Goal: Task Accomplishment & Management: Manage account settings

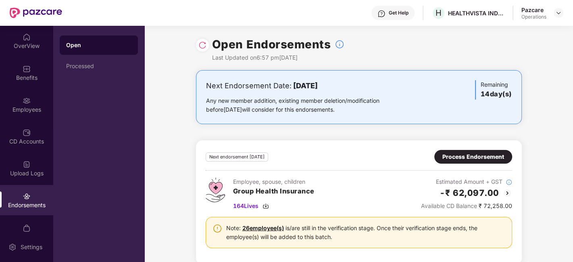
click at [565, 7] on header "Get Help H HEALTHVISTA INDIA LIMITED Pazcare Operations" at bounding box center [286, 13] width 573 height 26
click at [560, 13] on img at bounding box center [558, 13] width 6 height 6
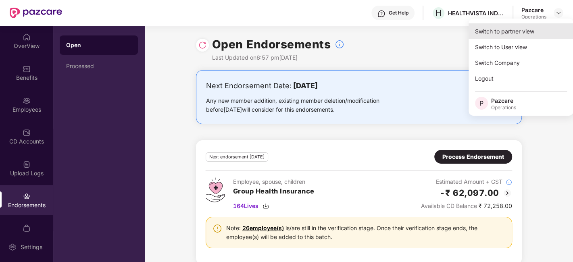
click at [506, 32] on div "Switch to partner view" at bounding box center [521, 31] width 105 height 16
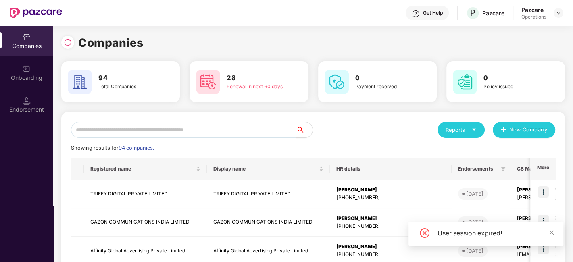
click at [240, 132] on input "text" at bounding box center [183, 130] width 225 height 16
type input "*"
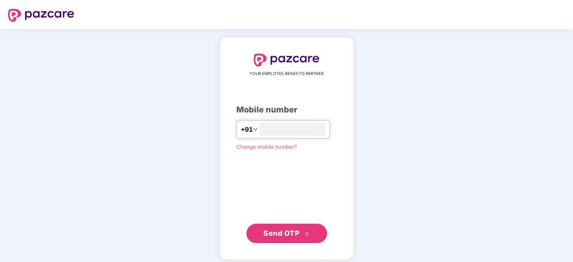
type input "**********"
click at [273, 221] on div "**********" at bounding box center [286, 148] width 101 height 189
click at [280, 229] on span "Send OTP" at bounding box center [281, 232] width 36 height 8
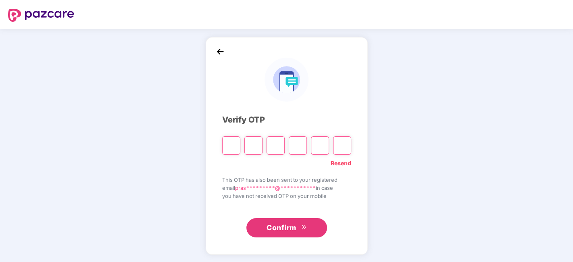
type input "*"
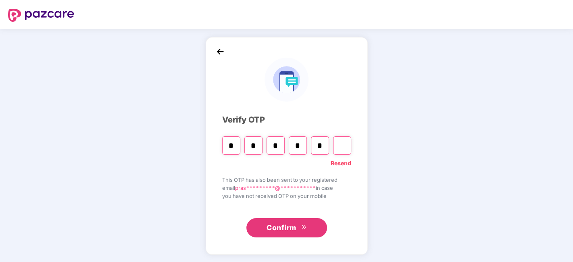
type input "*"
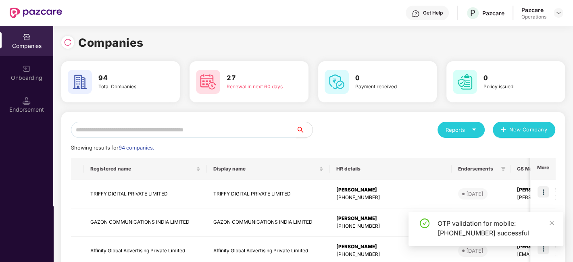
click at [222, 135] on input "text" at bounding box center [183, 130] width 225 height 16
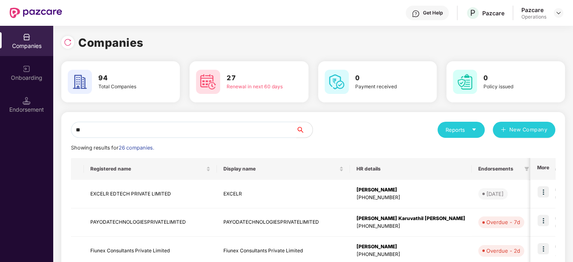
type input "*"
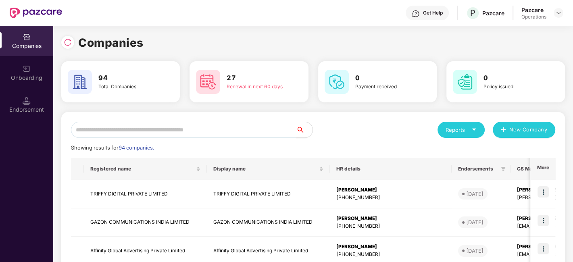
click at [177, 132] on input "text" at bounding box center [183, 130] width 225 height 16
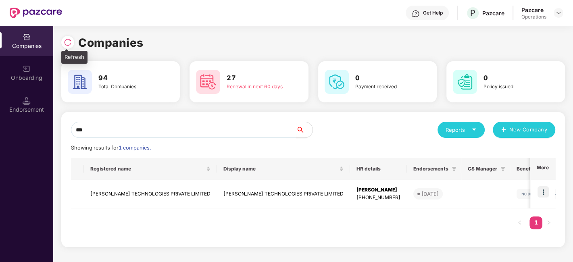
click at [68, 44] on img at bounding box center [68, 42] width 8 height 8
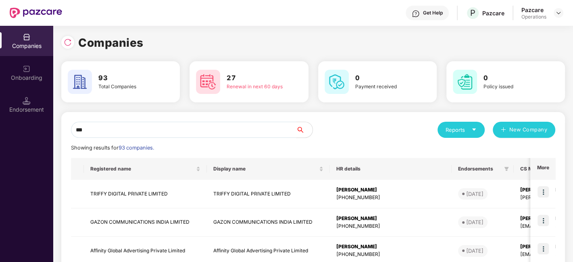
click at [115, 136] on input "***" at bounding box center [183, 130] width 225 height 16
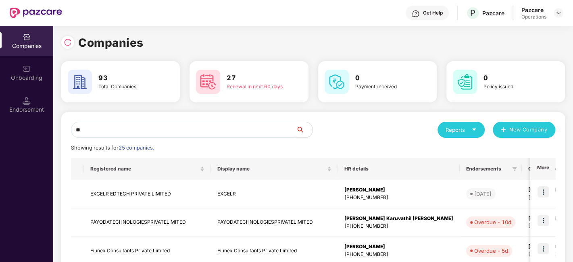
type input "*"
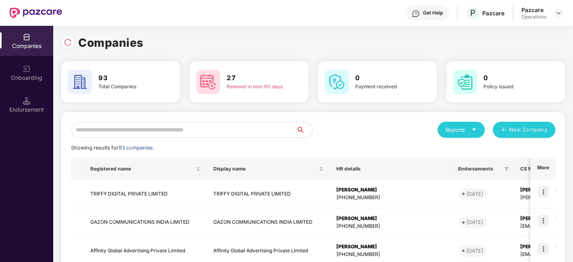
click at [116, 132] on input "text" at bounding box center [183, 130] width 225 height 16
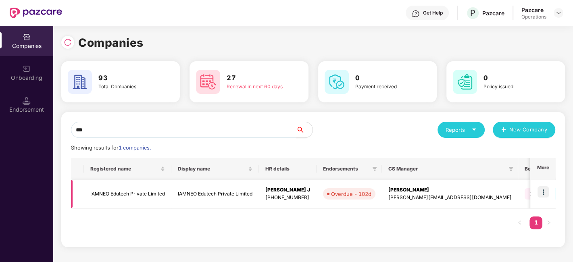
type input "***"
click at [140, 191] on td "IAMNEO Edutech Private Limited" at bounding box center [127, 194] width 87 height 29
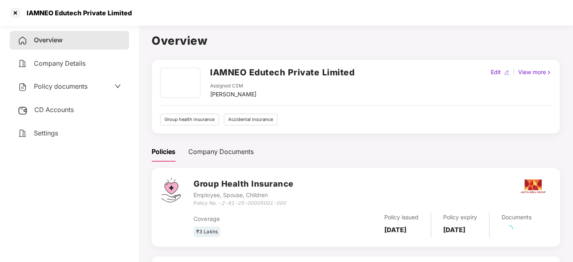
click at [56, 87] on span "Policy documents" at bounding box center [61, 86] width 54 height 8
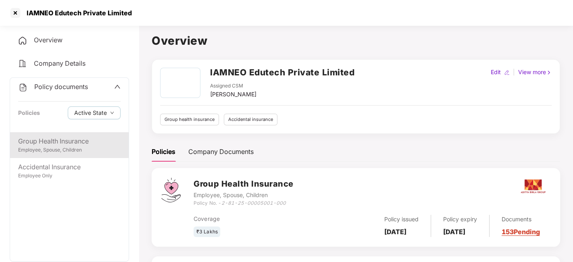
click at [43, 143] on div "Group Health Insurance" at bounding box center [69, 141] width 102 height 10
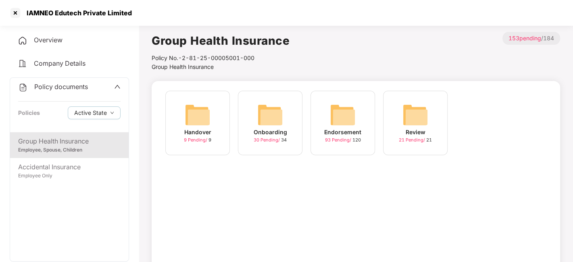
click at [327, 112] on div "Endorsement 93 Pending / 120" at bounding box center [342, 123] width 65 height 65
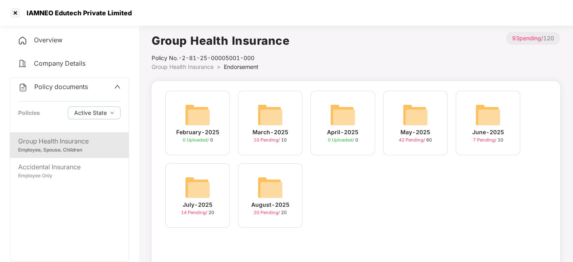
click at [267, 194] on img at bounding box center [270, 188] width 26 height 26
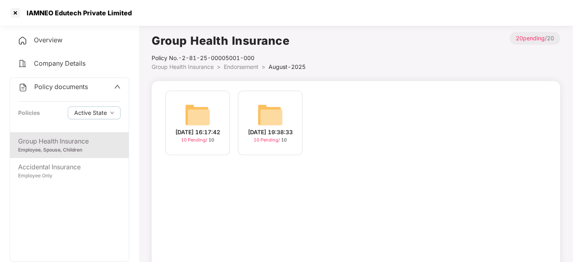
click at [197, 106] on img at bounding box center [198, 115] width 26 height 26
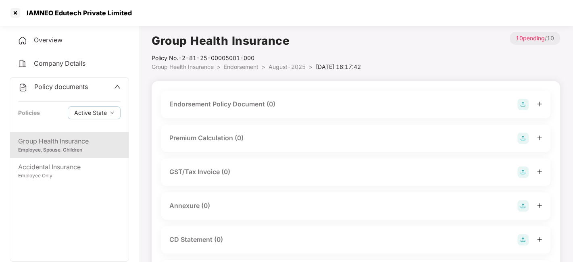
click at [519, 104] on img at bounding box center [522, 104] width 11 height 11
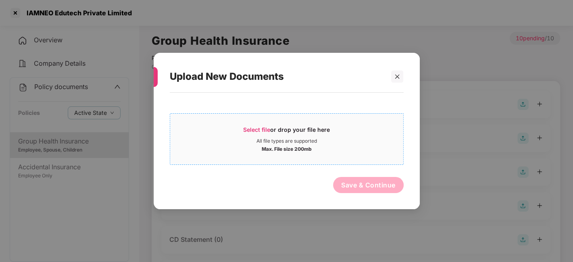
click at [352, 142] on div "All file types are supported" at bounding box center [286, 141] width 233 height 6
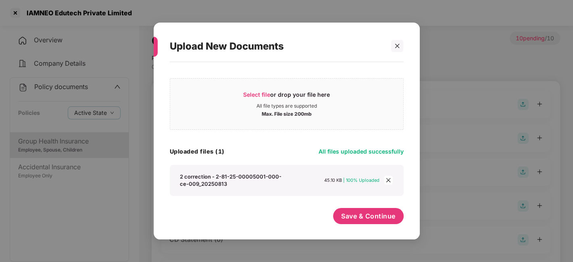
scroll to position [4, 0]
click at [300, 112] on div "Max. File size 200mb" at bounding box center [287, 113] width 50 height 8
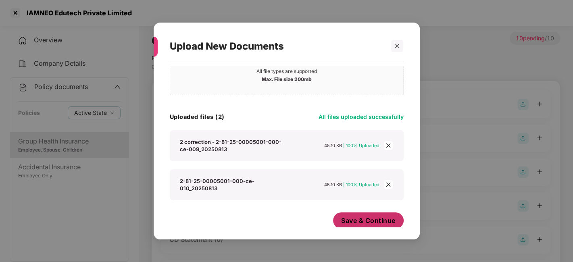
scroll to position [38, 0]
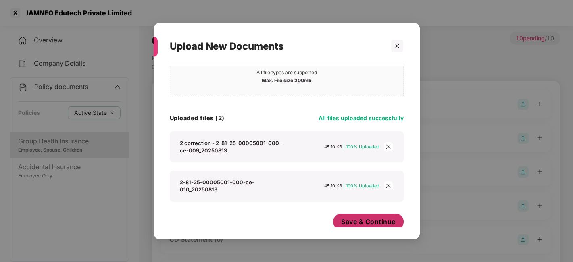
click at [362, 217] on span "Save & Continue" at bounding box center [368, 221] width 54 height 9
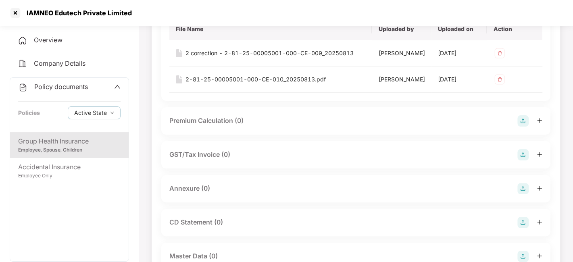
scroll to position [116, 0]
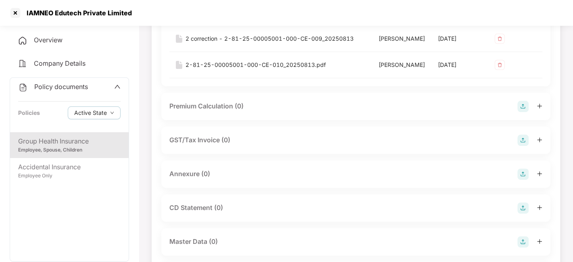
click at [523, 180] on img at bounding box center [522, 174] width 11 height 11
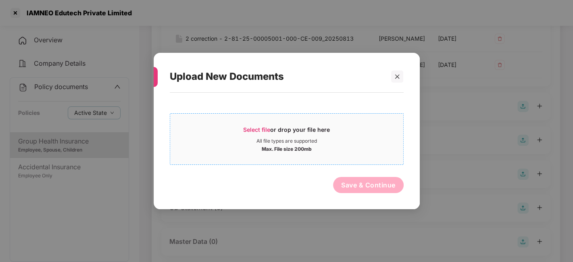
click at [343, 132] on div "Select file or drop your file here" at bounding box center [286, 132] width 233 height 12
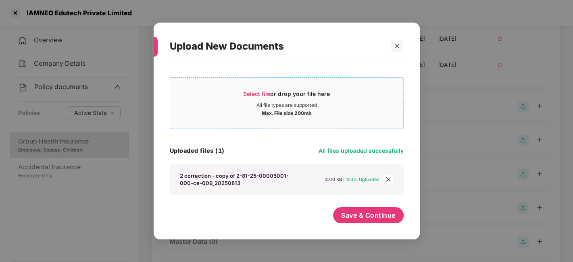
click at [327, 97] on div "Select file or drop your file here" at bounding box center [286, 96] width 87 height 12
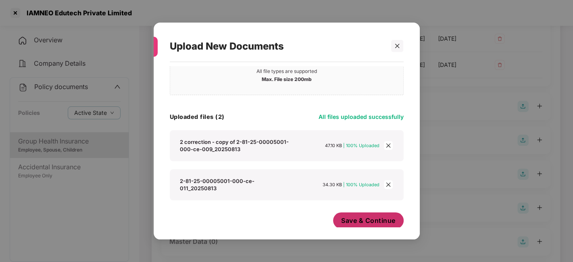
scroll to position [38, 0]
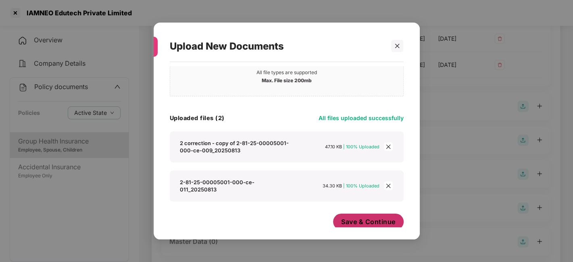
click at [375, 217] on span "Save & Continue" at bounding box center [368, 221] width 54 height 9
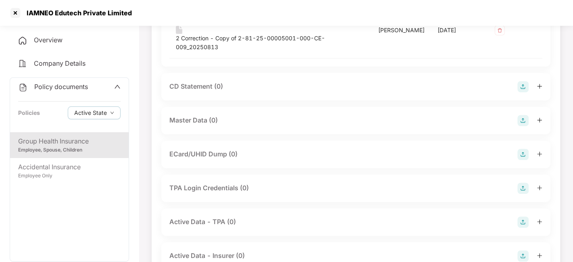
scroll to position [337, 0]
click at [521, 125] on img at bounding box center [522, 119] width 11 height 11
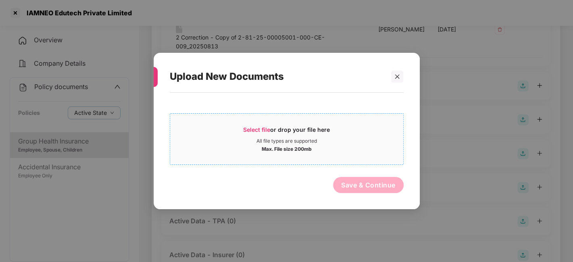
click at [337, 140] on div "All file types are supported" at bounding box center [286, 141] width 233 height 6
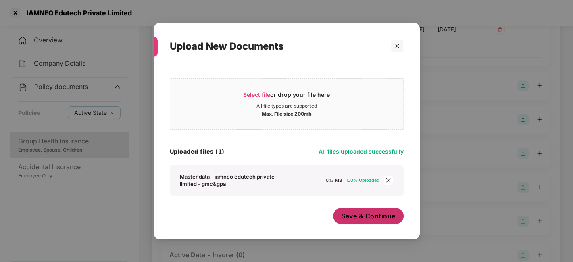
scroll to position [4, 0]
click at [344, 216] on span "Save & Continue" at bounding box center [368, 216] width 54 height 9
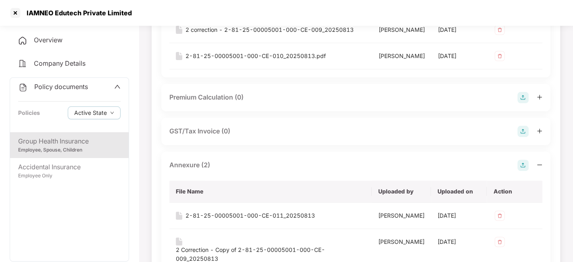
scroll to position [0, 0]
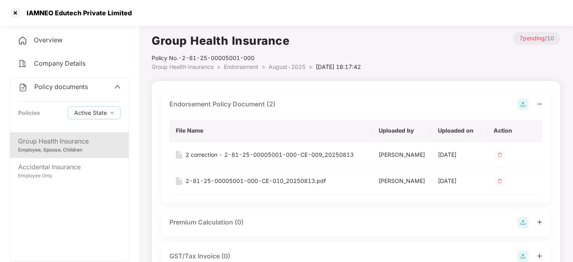
click at [289, 65] on span "August-2025" at bounding box center [287, 66] width 37 height 7
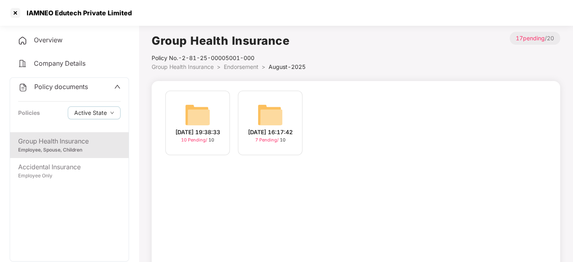
click at [198, 111] on img at bounding box center [198, 115] width 26 height 26
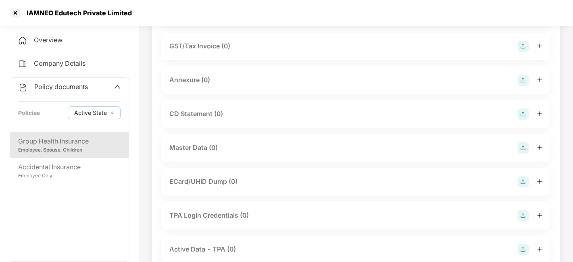
scroll to position [127, 0]
click at [518, 147] on img at bounding box center [522, 147] width 11 height 11
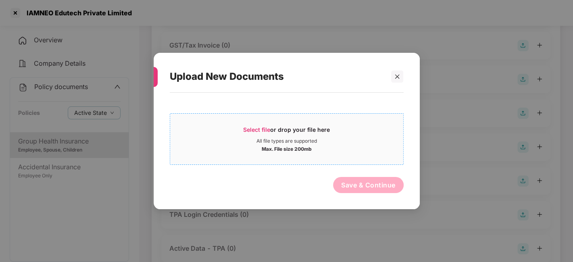
click at [368, 148] on div "Max. File size 200mb" at bounding box center [286, 148] width 233 height 8
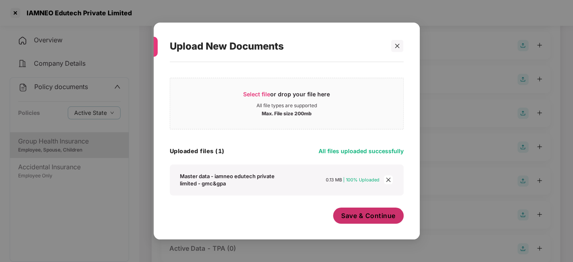
click at [356, 213] on span "Save & Continue" at bounding box center [368, 215] width 54 height 9
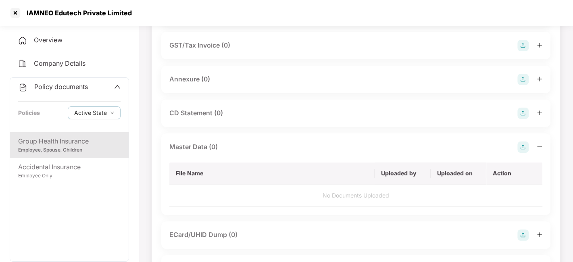
scroll to position [0, 0]
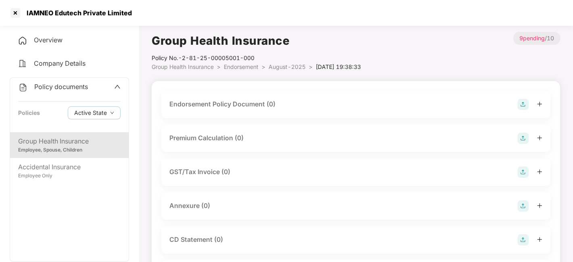
click at [523, 106] on img at bounding box center [522, 104] width 11 height 11
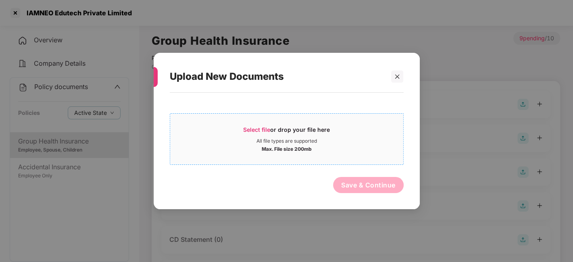
click at [360, 132] on div "Select file or drop your file here" at bounding box center [286, 132] width 233 height 12
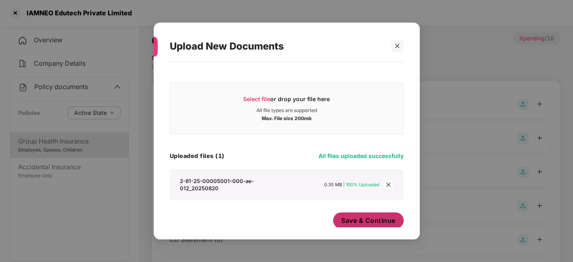
click at [359, 220] on span "Save & Continue" at bounding box center [368, 220] width 54 height 9
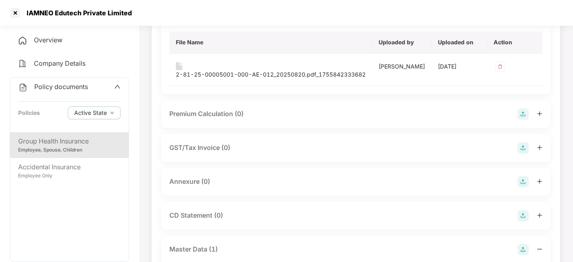
scroll to position [89, 0]
click at [520, 179] on img at bounding box center [522, 181] width 11 height 11
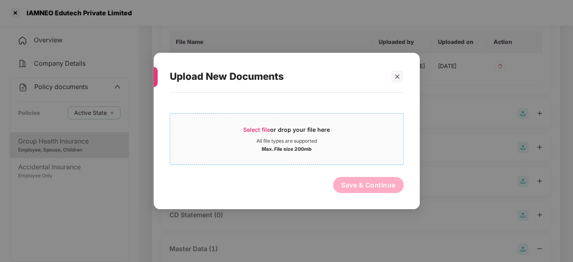
click at [369, 143] on div "All file types are supported" at bounding box center [286, 141] width 233 height 6
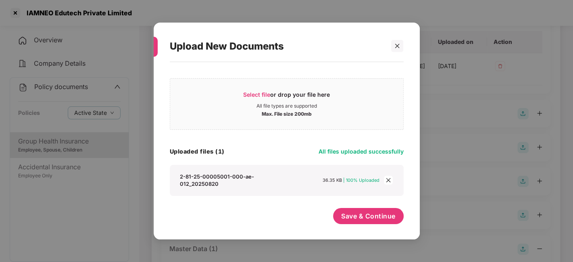
scroll to position [4, 0]
click at [363, 225] on div "Save & Continue" at bounding box center [368, 218] width 71 height 20
click at [373, 221] on button "Save & Continue" at bounding box center [368, 216] width 71 height 16
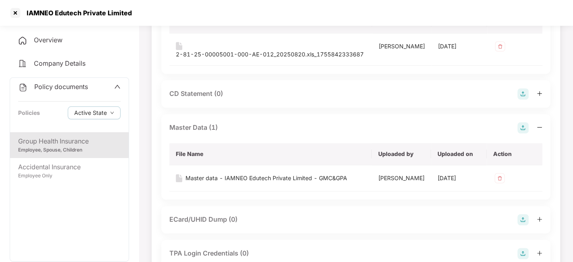
scroll to position [0, 0]
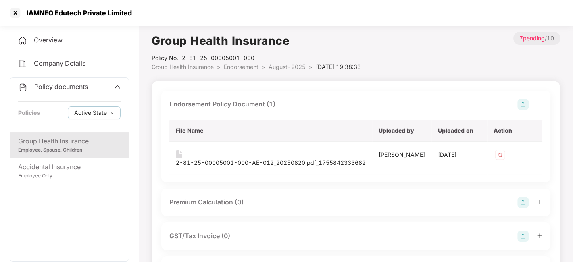
click at [290, 62] on div "Policy No.- 2-81-25-00005001-000" at bounding box center [256, 58] width 209 height 9
click at [284, 67] on span "August-2025" at bounding box center [287, 66] width 37 height 7
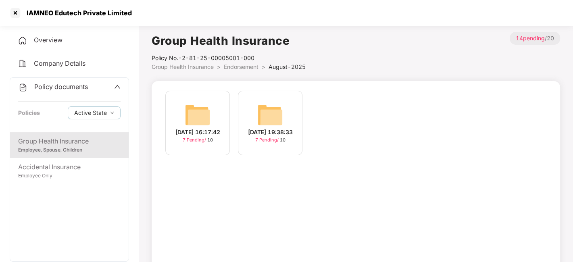
click at [246, 71] on li "Endorsement >" at bounding box center [246, 66] width 45 height 9
click at [237, 66] on span "Endorsement" at bounding box center [241, 66] width 35 height 7
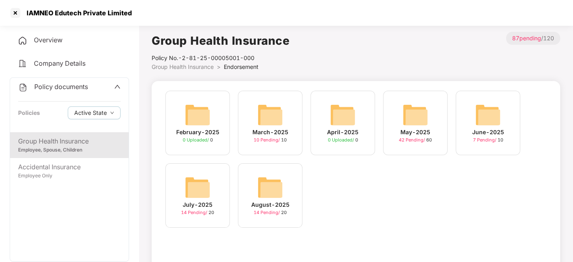
click at [54, 84] on span "Policy documents" at bounding box center [61, 87] width 54 height 8
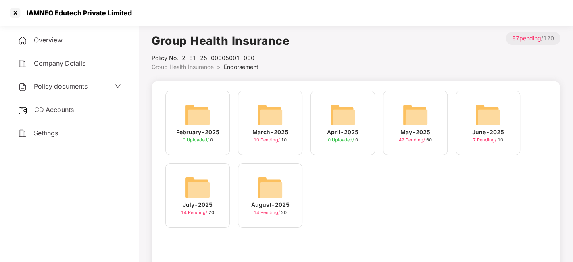
click at [56, 108] on span "CD Accounts" at bounding box center [54, 110] width 40 height 8
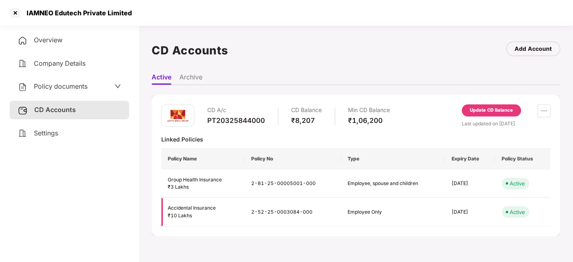
scroll to position [22, 0]
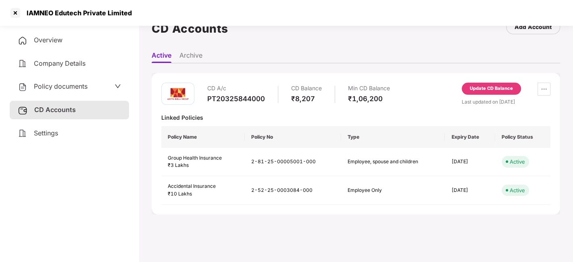
click at [483, 93] on div "Update CD Balance" at bounding box center [491, 89] width 59 height 12
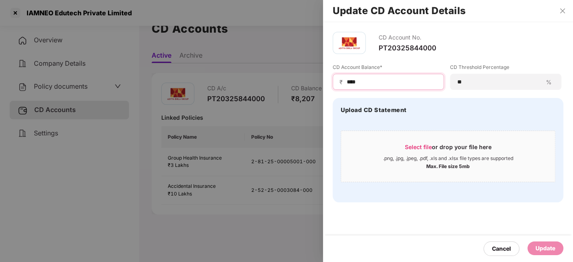
click at [368, 85] on input "****" at bounding box center [391, 82] width 91 height 8
type input "****"
click at [542, 244] on div "Update" at bounding box center [545, 248] width 20 height 9
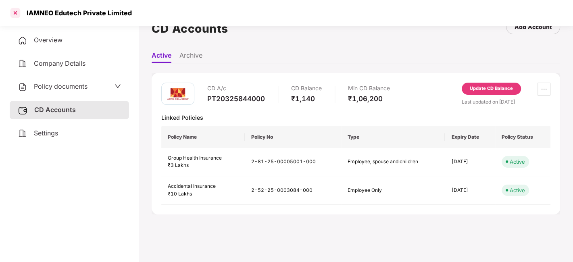
click at [14, 14] on div at bounding box center [15, 12] width 13 height 13
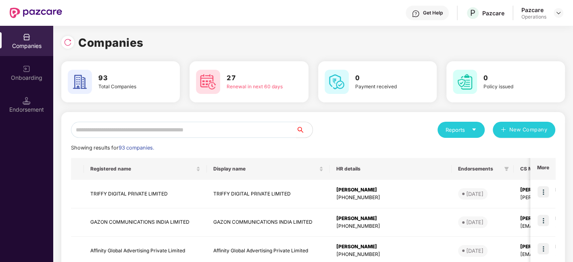
scroll to position [0, 0]
click at [167, 131] on input "text" at bounding box center [183, 130] width 225 height 16
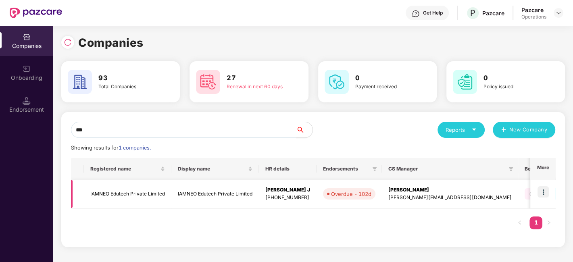
type input "***"
click at [544, 192] on img at bounding box center [542, 191] width 11 height 11
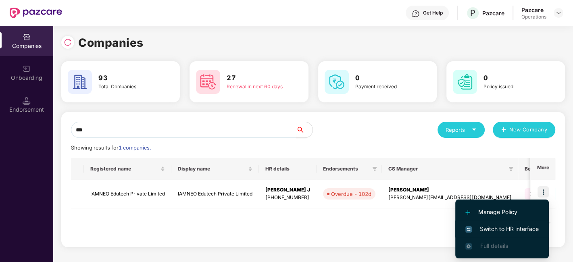
click at [493, 226] on span "Switch to HR interface" at bounding box center [501, 229] width 73 height 9
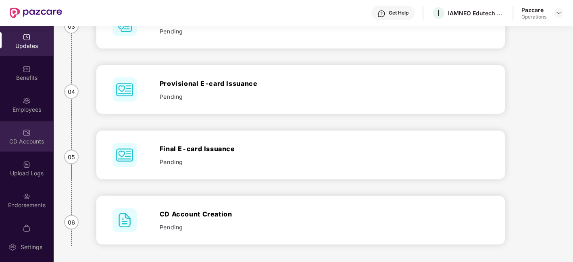
scroll to position [17, 0]
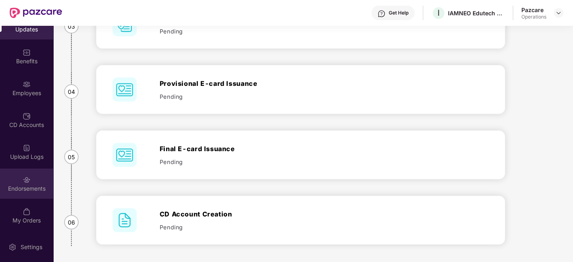
click at [20, 183] on div "Endorsements" at bounding box center [26, 184] width 53 height 30
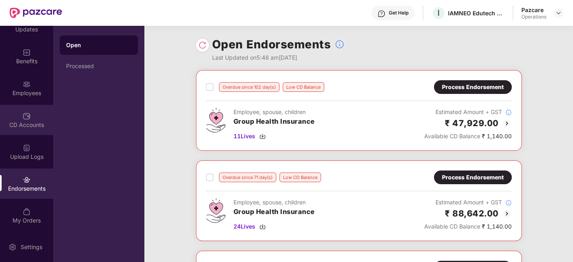
scroll to position [0, 0]
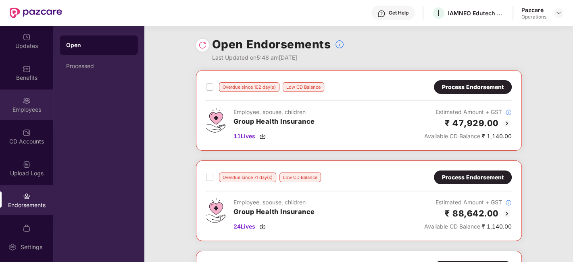
click at [4, 100] on div "Employees" at bounding box center [26, 105] width 53 height 30
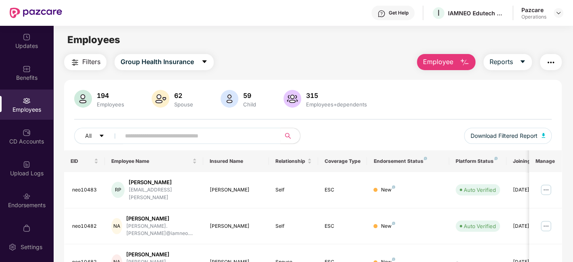
click at [552, 62] on img "button" at bounding box center [551, 63] width 10 height 10
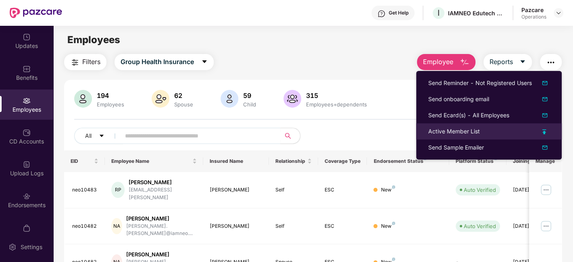
click at [452, 130] on div "Active Member List" at bounding box center [454, 131] width 52 height 9
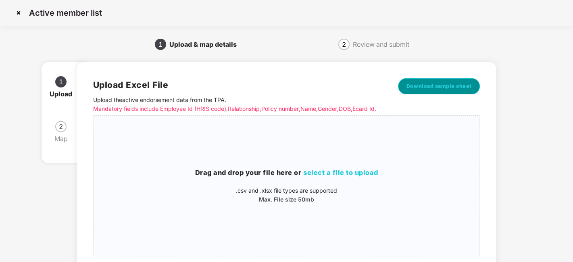
click at [449, 89] on span "Download sample sheet" at bounding box center [438, 86] width 65 height 8
click at [253, 178] on h3 "Drag and drop your file here or select a file to upload" at bounding box center [287, 173] width 386 height 10
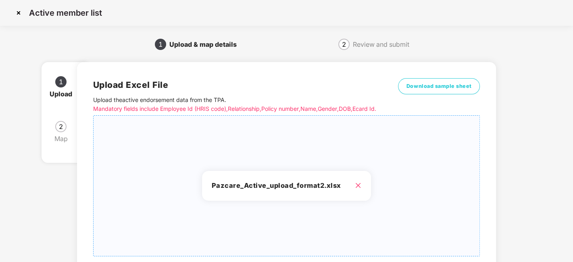
scroll to position [86, 0]
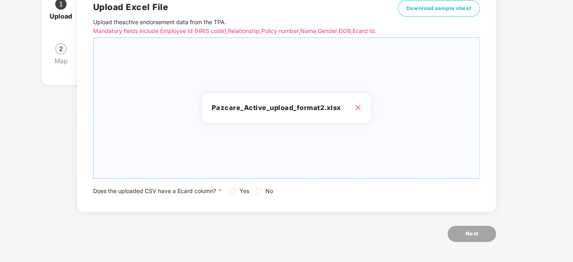
click at [232, 195] on label "Yes" at bounding box center [241, 191] width 23 height 9
click at [463, 235] on button "Next" at bounding box center [472, 234] width 48 height 16
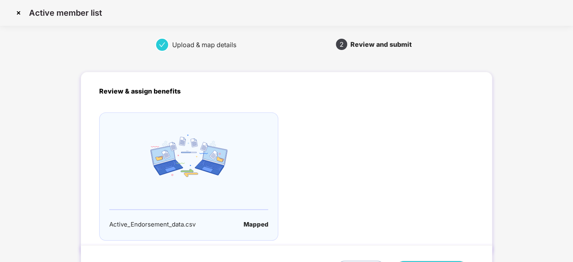
scroll to position [53, 0]
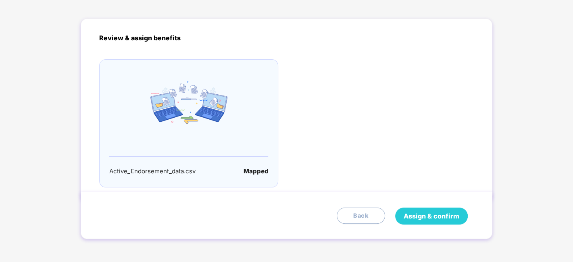
click at [417, 214] on span "Assign & confirm" at bounding box center [432, 216] width 56 height 10
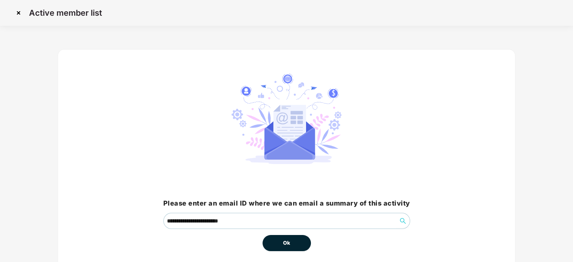
scroll to position [35, 0]
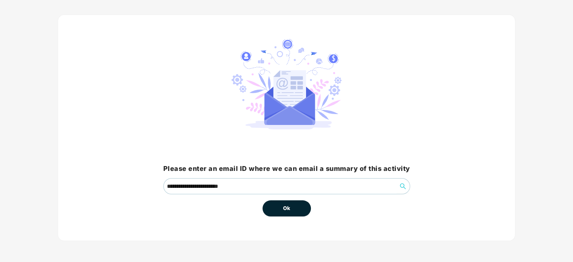
click at [295, 205] on button "Ok" at bounding box center [286, 208] width 48 height 16
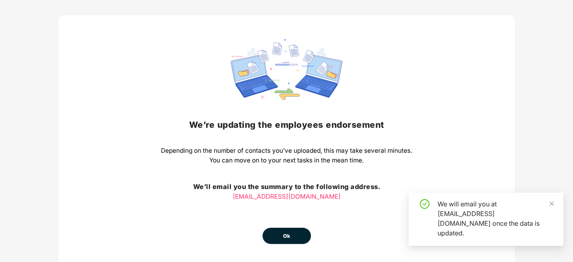
click at [285, 235] on span "Ok" at bounding box center [286, 236] width 7 height 8
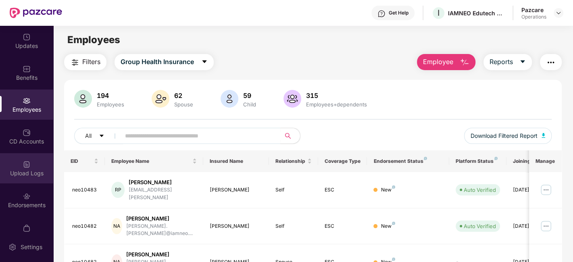
click at [19, 159] on div "Upload Logs" at bounding box center [26, 168] width 53 height 30
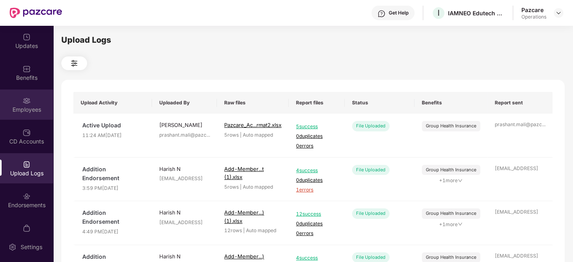
click at [27, 107] on div "Employees" at bounding box center [26, 110] width 53 height 8
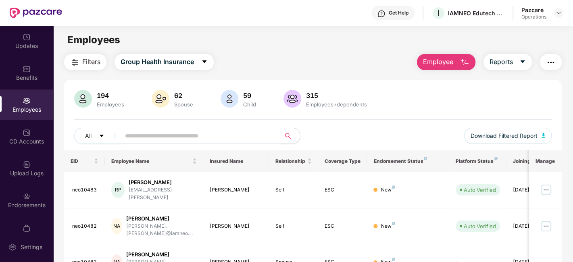
paste input "********"
click at [151, 135] on input "********" at bounding box center [197, 136] width 145 height 12
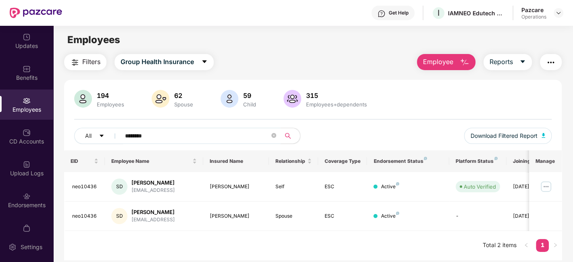
scroll to position [25, 0]
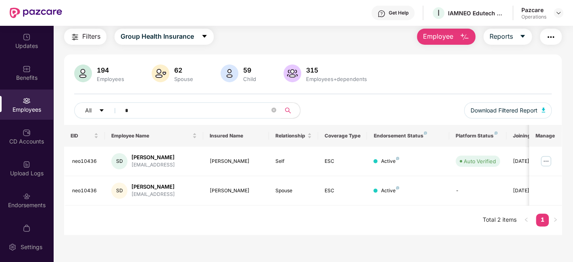
paste input "********"
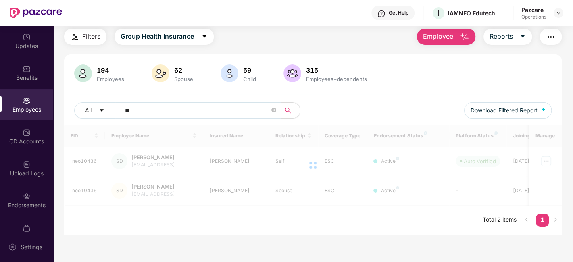
type input "*"
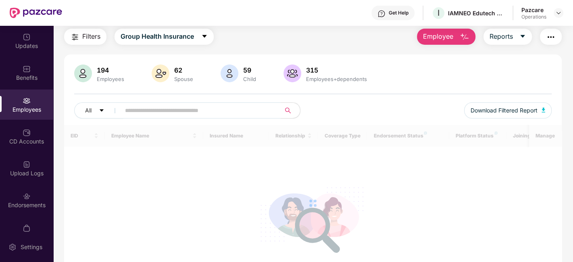
paste input "********"
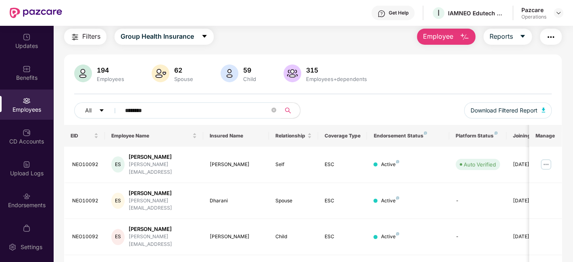
scroll to position [56, 0]
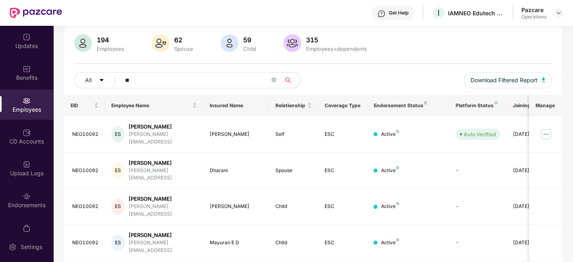
type input "*"
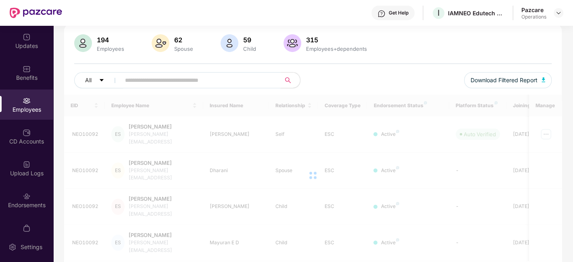
paste input "********"
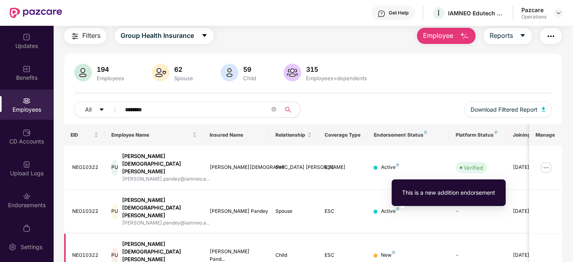
type input "********"
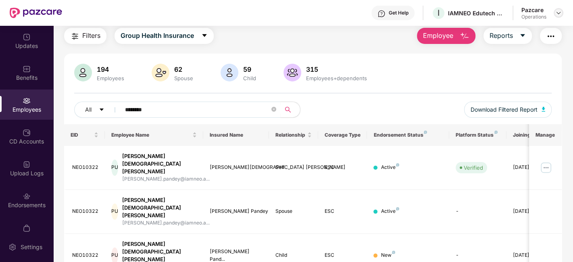
click at [554, 13] on div at bounding box center [559, 13] width 10 height 10
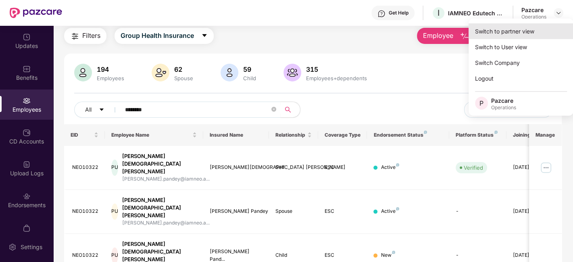
click at [519, 33] on div "Switch to partner view" at bounding box center [521, 31] width 105 height 16
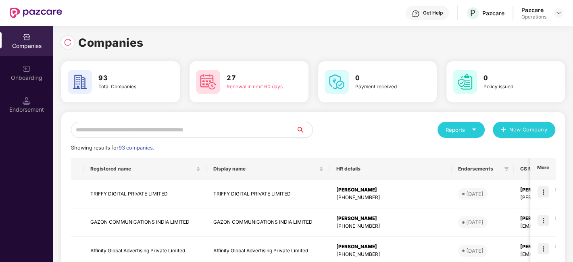
click at [208, 134] on input "text" at bounding box center [183, 130] width 225 height 16
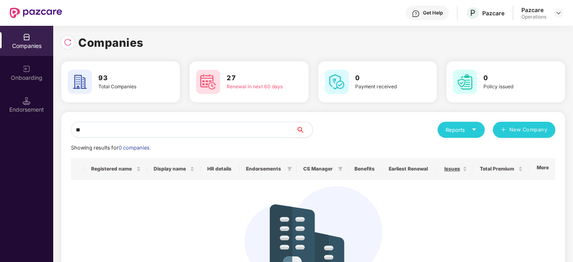
type input "*"
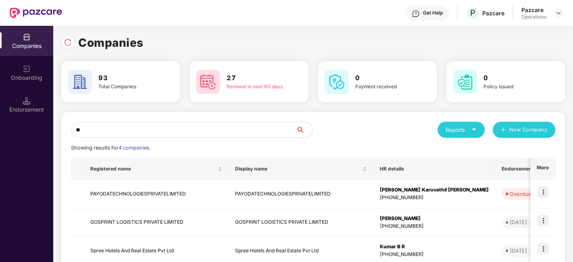
type input "*"
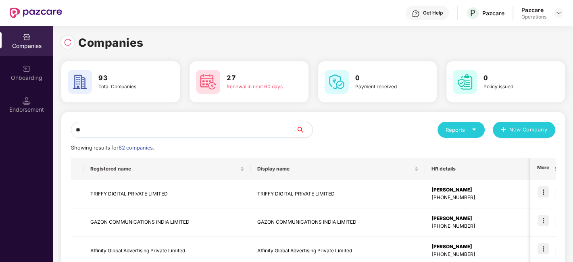
type input "*"
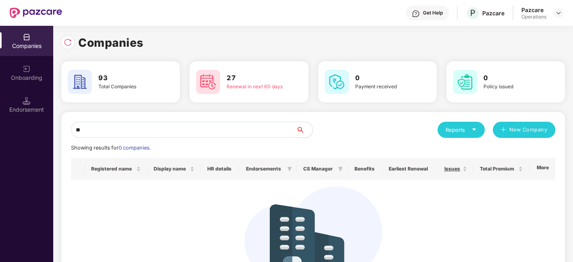
type input "*"
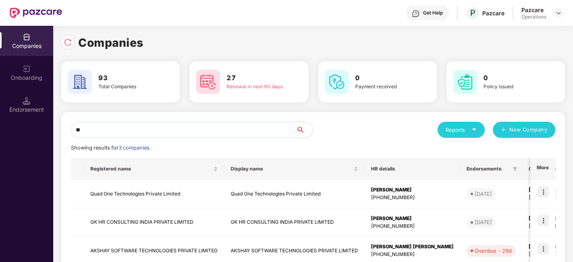
type input "*"
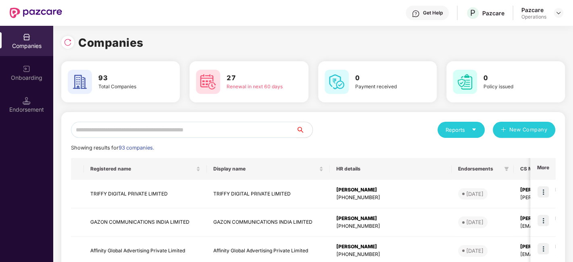
click at [174, 132] on input "text" at bounding box center [183, 130] width 225 height 16
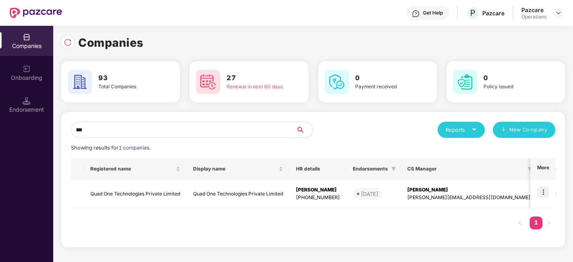
type input "***"
click at [565, 14] on header "Get Help P Pazcare Pazcare Operations" at bounding box center [286, 13] width 573 height 26
click at [560, 13] on img at bounding box center [558, 13] width 6 height 6
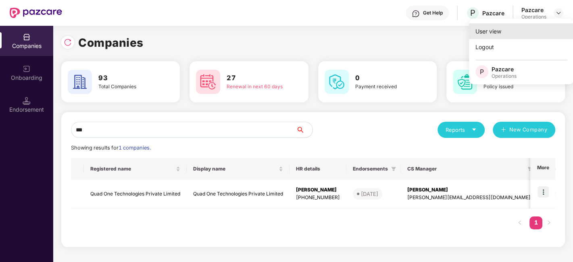
click at [515, 35] on div "User view" at bounding box center [521, 31] width 105 height 16
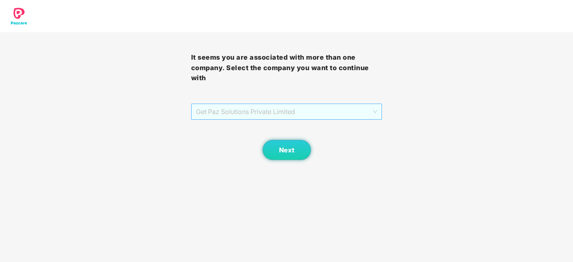
click at [334, 114] on span "Get Paz Solutions Private Limited" at bounding box center [286, 111] width 181 height 15
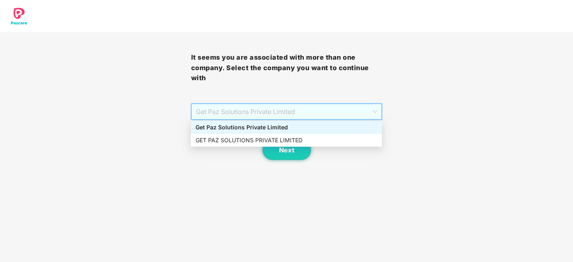
click at [242, 126] on div "Get Paz Solutions Private Limited" at bounding box center [286, 127] width 181 height 9
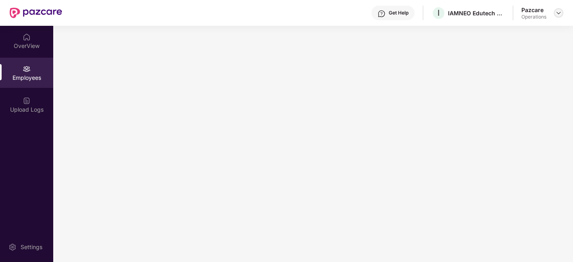
click at [558, 15] on img at bounding box center [558, 13] width 6 height 6
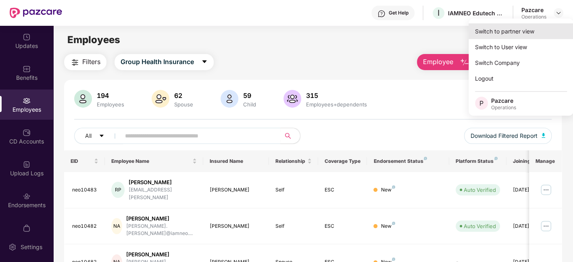
click at [500, 30] on div "Switch to partner view" at bounding box center [521, 31] width 105 height 16
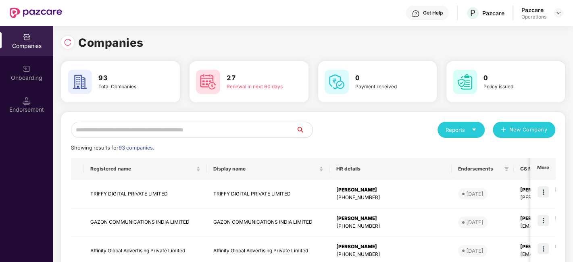
click at [215, 133] on input "text" at bounding box center [183, 130] width 225 height 16
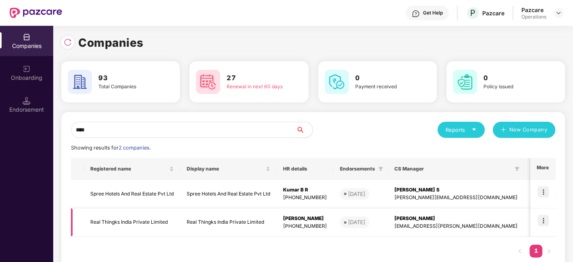
type input "****"
click at [139, 221] on td "Real Thingks India Private Limited" at bounding box center [132, 222] width 96 height 29
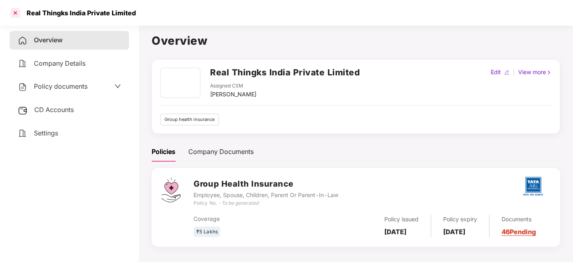
click at [14, 14] on div at bounding box center [15, 12] width 13 height 13
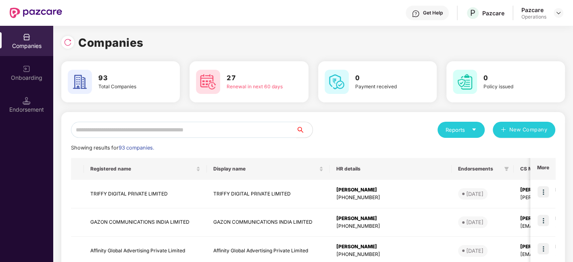
click at [188, 128] on input "text" at bounding box center [183, 130] width 225 height 16
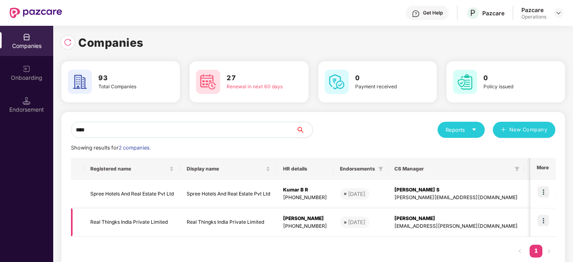
type input "****"
click at [135, 222] on td "Real Thingks India Private Limited" at bounding box center [132, 222] width 96 height 29
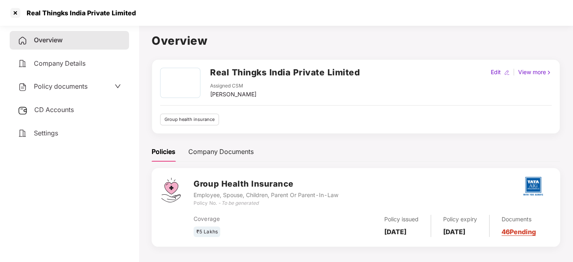
click at [55, 104] on div "CD Accounts" at bounding box center [69, 110] width 119 height 19
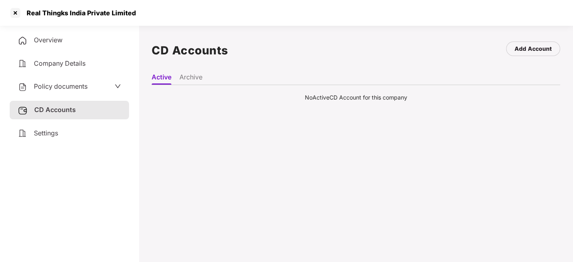
click at [46, 85] on span "Policy documents" at bounding box center [61, 86] width 54 height 8
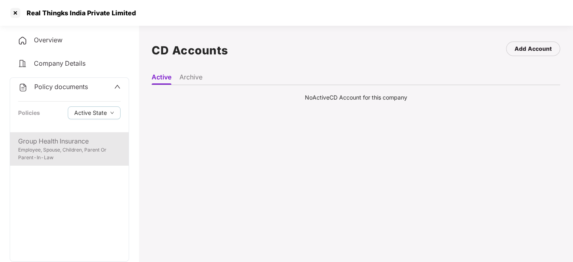
click at [65, 140] on div "Group Health Insurance" at bounding box center [69, 141] width 102 height 10
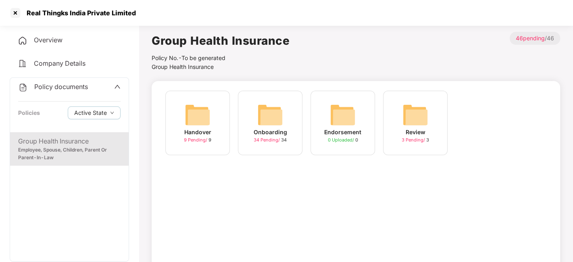
click at [340, 113] on img at bounding box center [343, 115] width 26 height 26
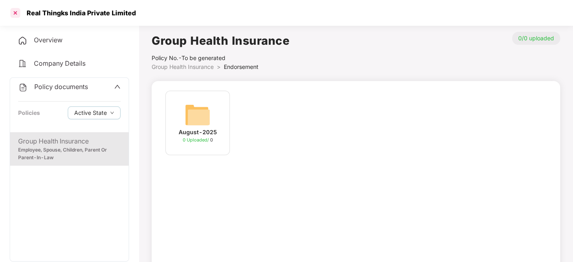
click at [14, 15] on div at bounding box center [15, 12] width 13 height 13
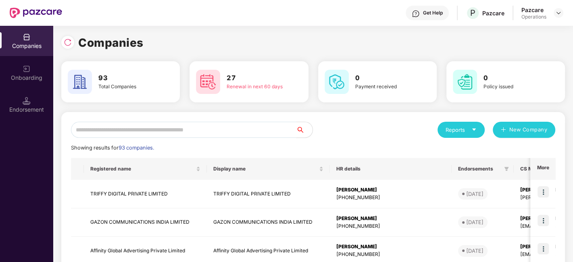
click at [165, 132] on input "text" at bounding box center [183, 130] width 225 height 16
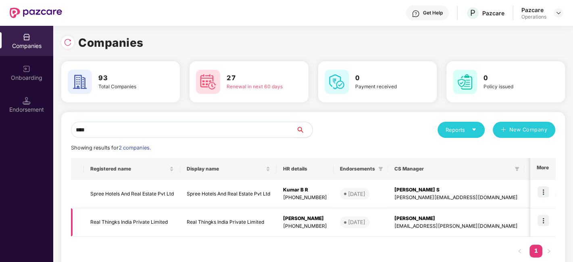
type input "****"
click at [542, 220] on img at bounding box center [542, 220] width 11 height 11
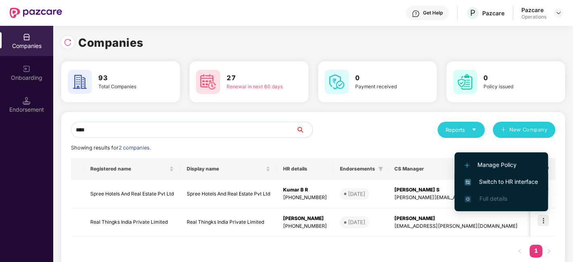
click at [494, 182] on span "Switch to HR interface" at bounding box center [501, 181] width 73 height 9
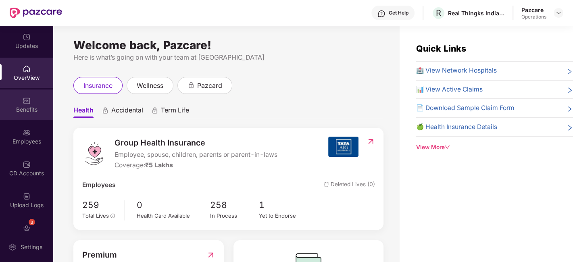
click at [14, 94] on div "Benefits" at bounding box center [26, 105] width 53 height 30
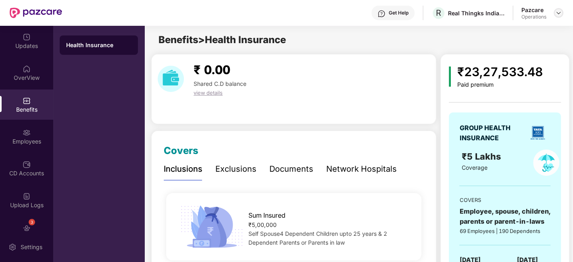
click at [562, 13] on div at bounding box center [559, 13] width 10 height 10
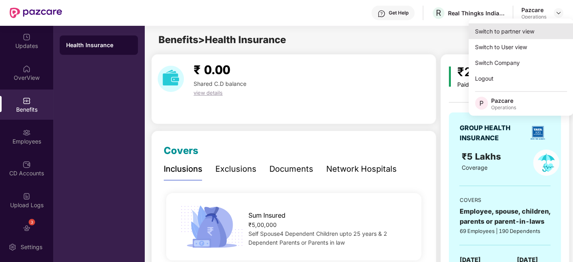
click at [497, 31] on div "Switch to partner view" at bounding box center [521, 31] width 105 height 16
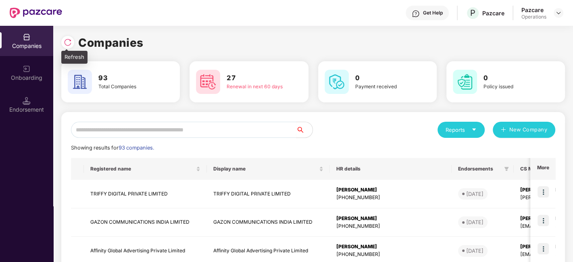
click at [69, 48] on div at bounding box center [67, 42] width 13 height 13
click at [130, 132] on input "text" at bounding box center [183, 130] width 225 height 16
